Goal: Task Accomplishment & Management: Manage account settings

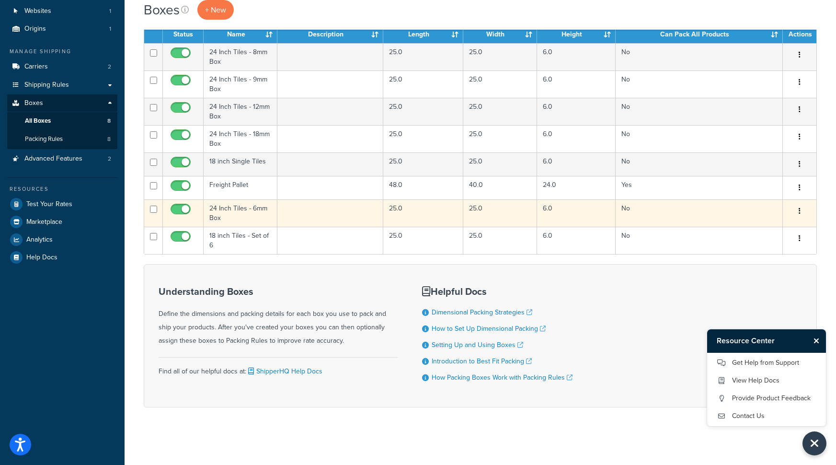
click at [218, 209] on td "24 Inch Tiles - 6mm Box" at bounding box center [241, 212] width 74 height 27
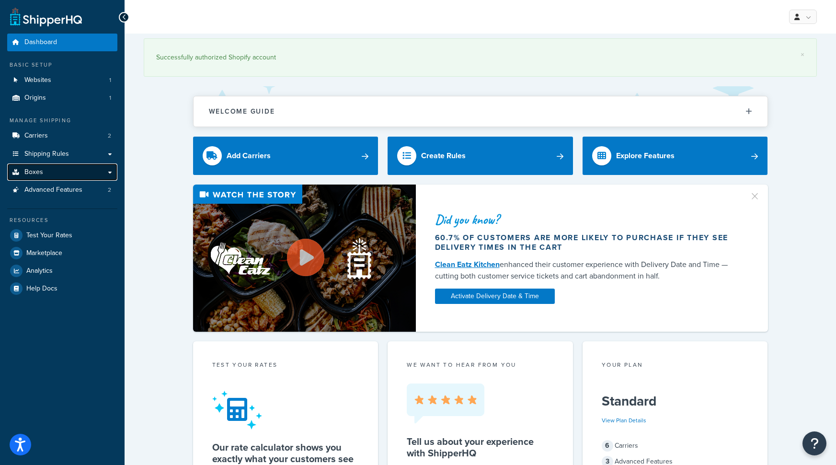
click at [97, 176] on link "Boxes" at bounding box center [62, 172] width 110 height 18
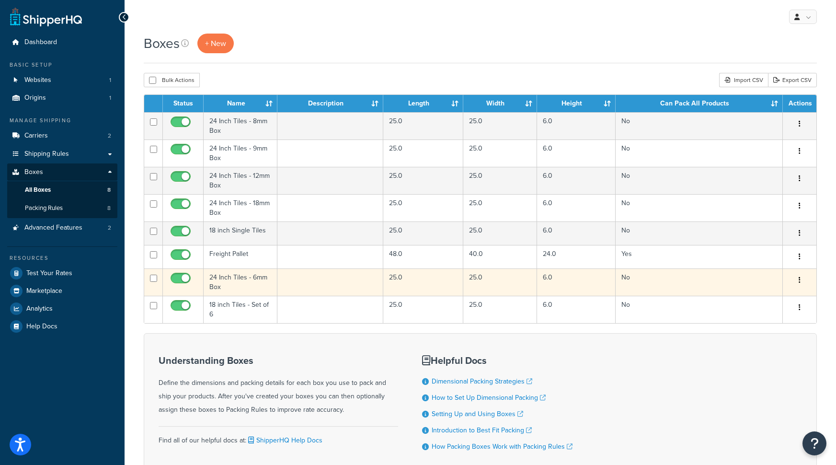
click at [244, 282] on td "24 Inch Tiles - 6mm Box" at bounding box center [241, 281] width 74 height 27
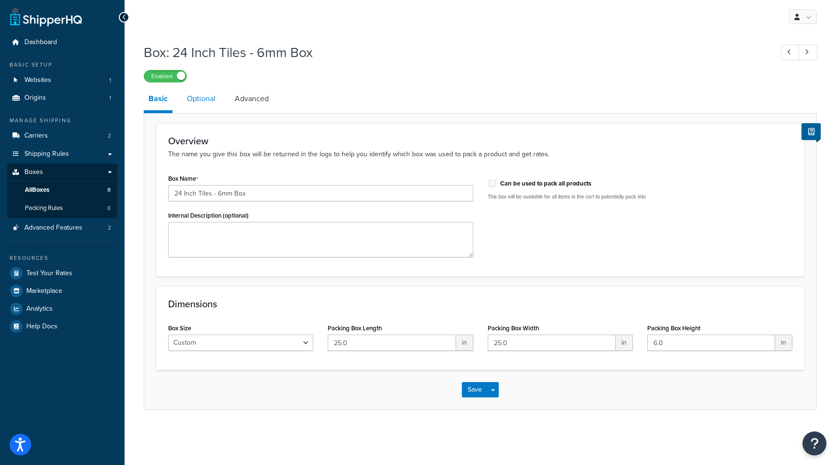
click at [209, 97] on link "Optional" at bounding box center [201, 98] width 38 height 23
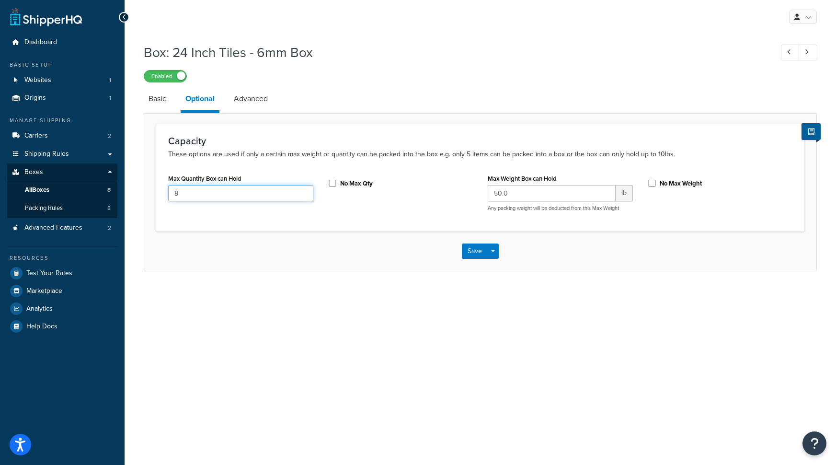
click at [204, 190] on input "8" at bounding box center [240, 193] width 145 height 16
type input "10"
click at [468, 254] on button "Save" at bounding box center [475, 250] width 26 height 15
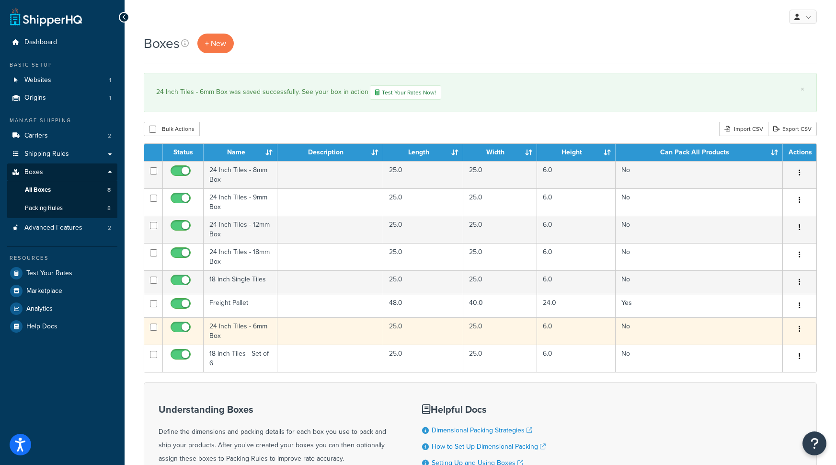
click at [241, 332] on td "24 Inch Tiles - 6mm Box" at bounding box center [241, 330] width 74 height 27
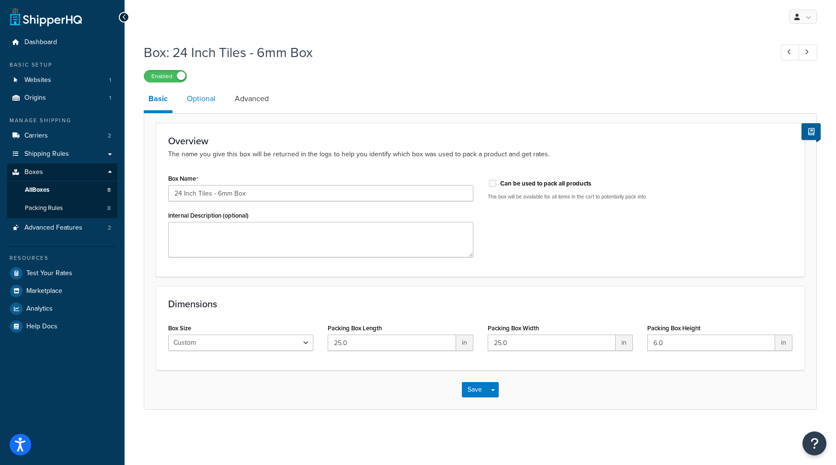
click at [212, 108] on link "Optional" at bounding box center [201, 98] width 38 height 23
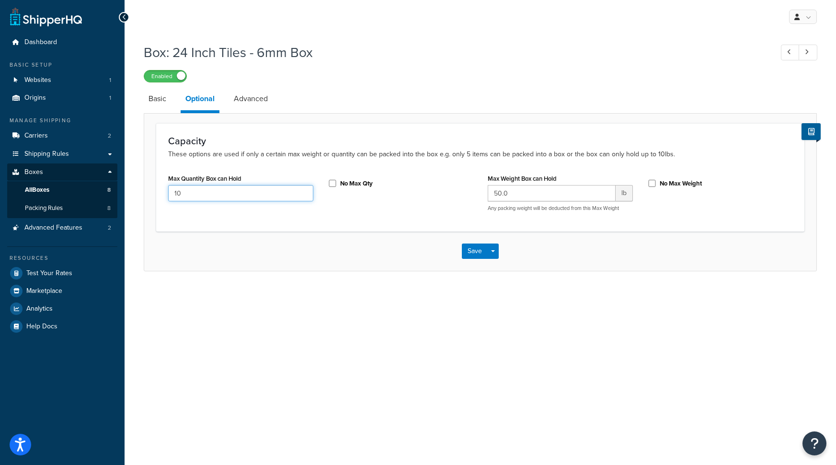
click at [190, 195] on input "10" at bounding box center [240, 193] width 145 height 16
type input "8"
click at [469, 251] on button "Save" at bounding box center [475, 250] width 26 height 15
